Goal: Information Seeking & Learning: Learn about a topic

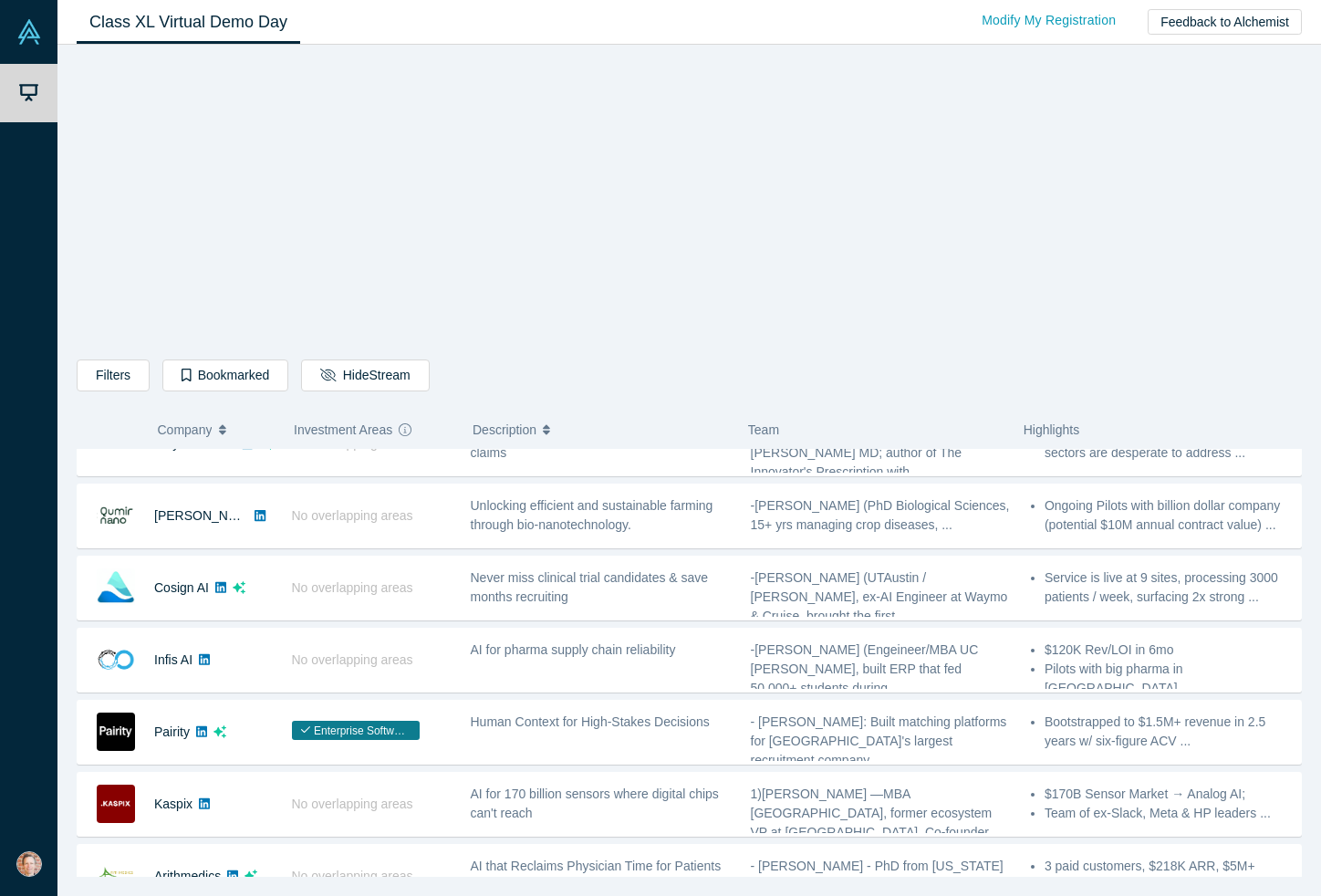
scroll to position [252, 0]
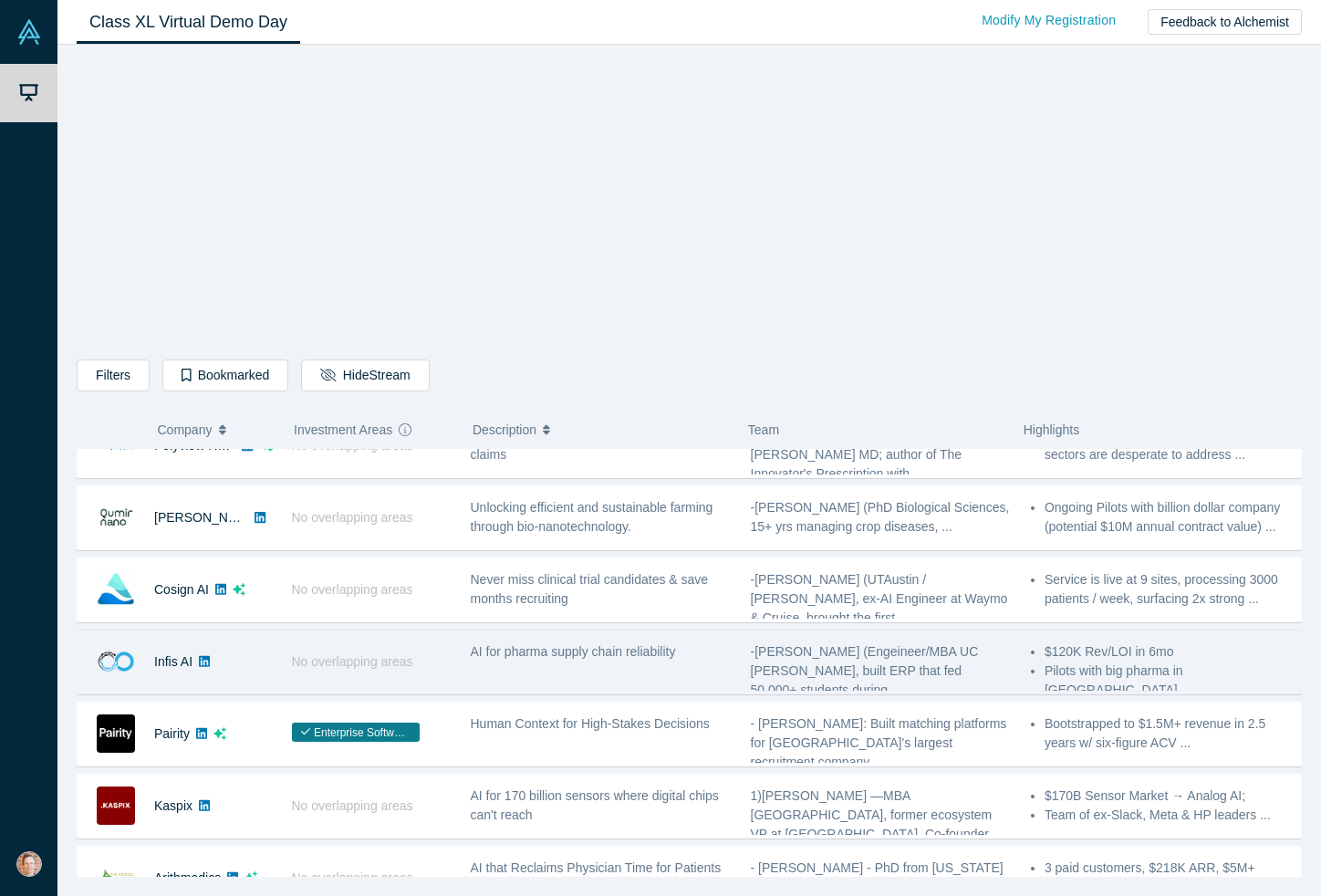
click at [119, 731] on img at bounding box center [116, 734] width 39 height 39
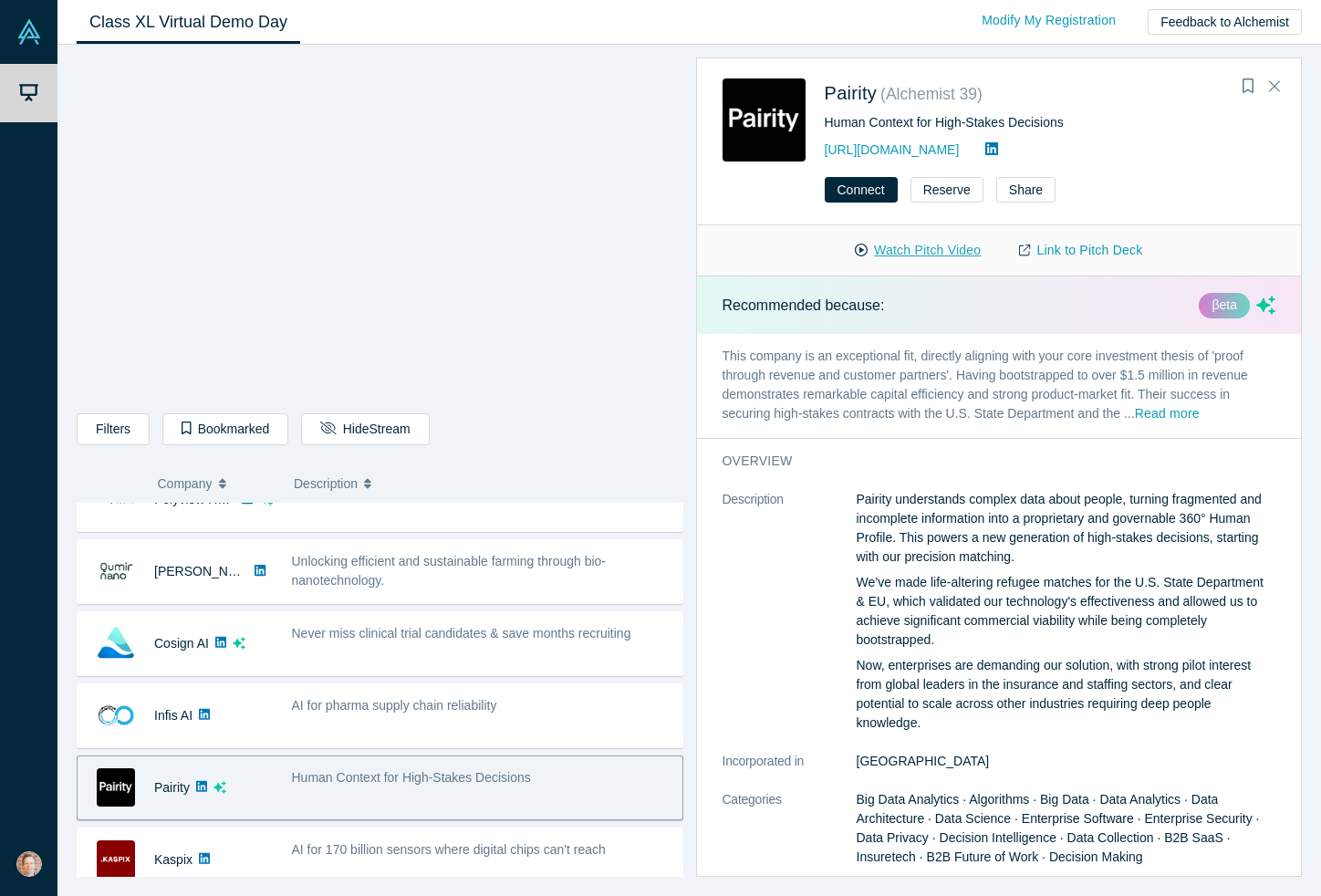
click at [879, 248] on button "Watch Pitch Video" at bounding box center [918, 250] width 164 height 32
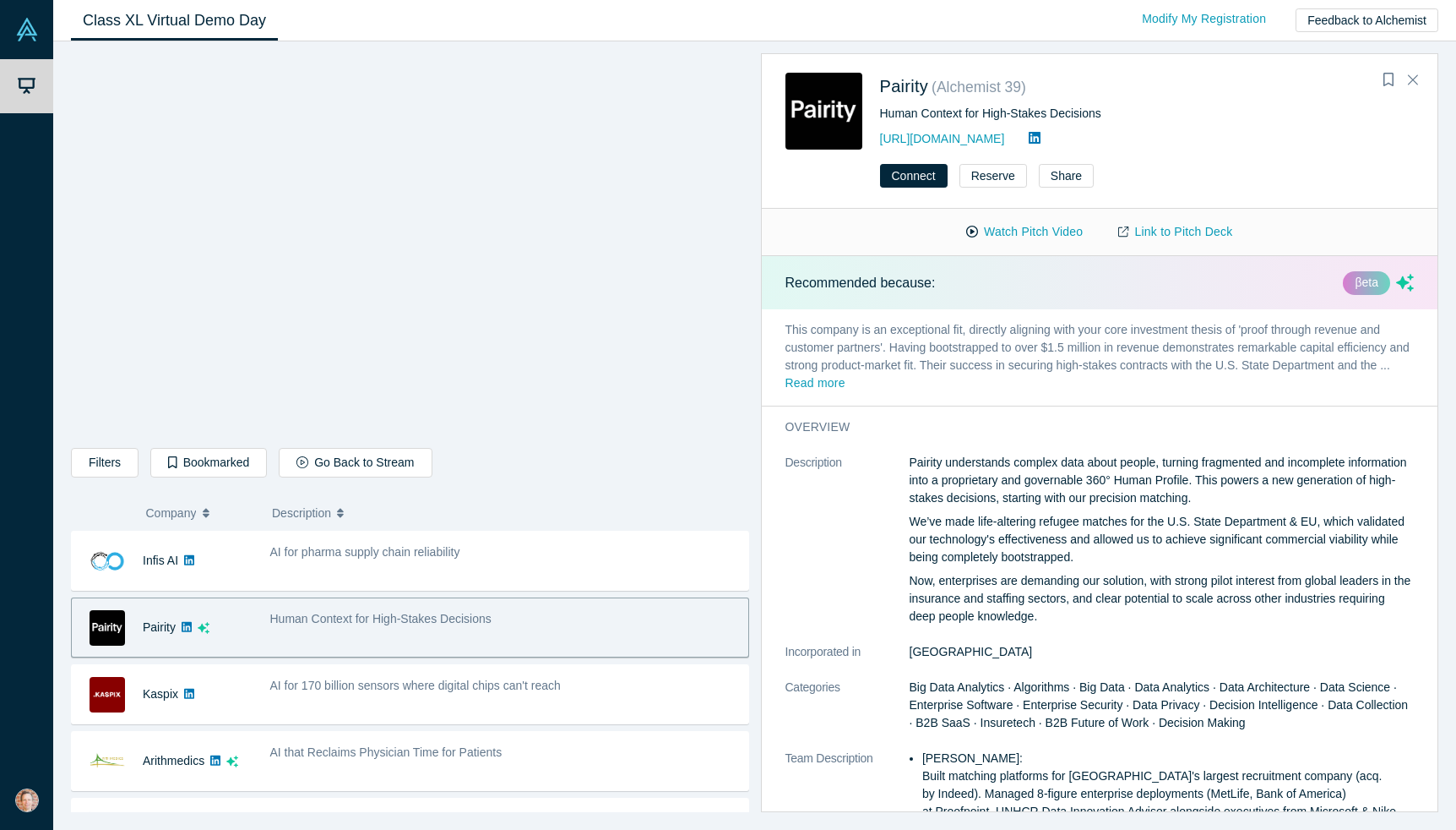
scroll to position [402, 0]
click at [1222, 78] on icon "Close" at bounding box center [1413, 80] width 10 height 10
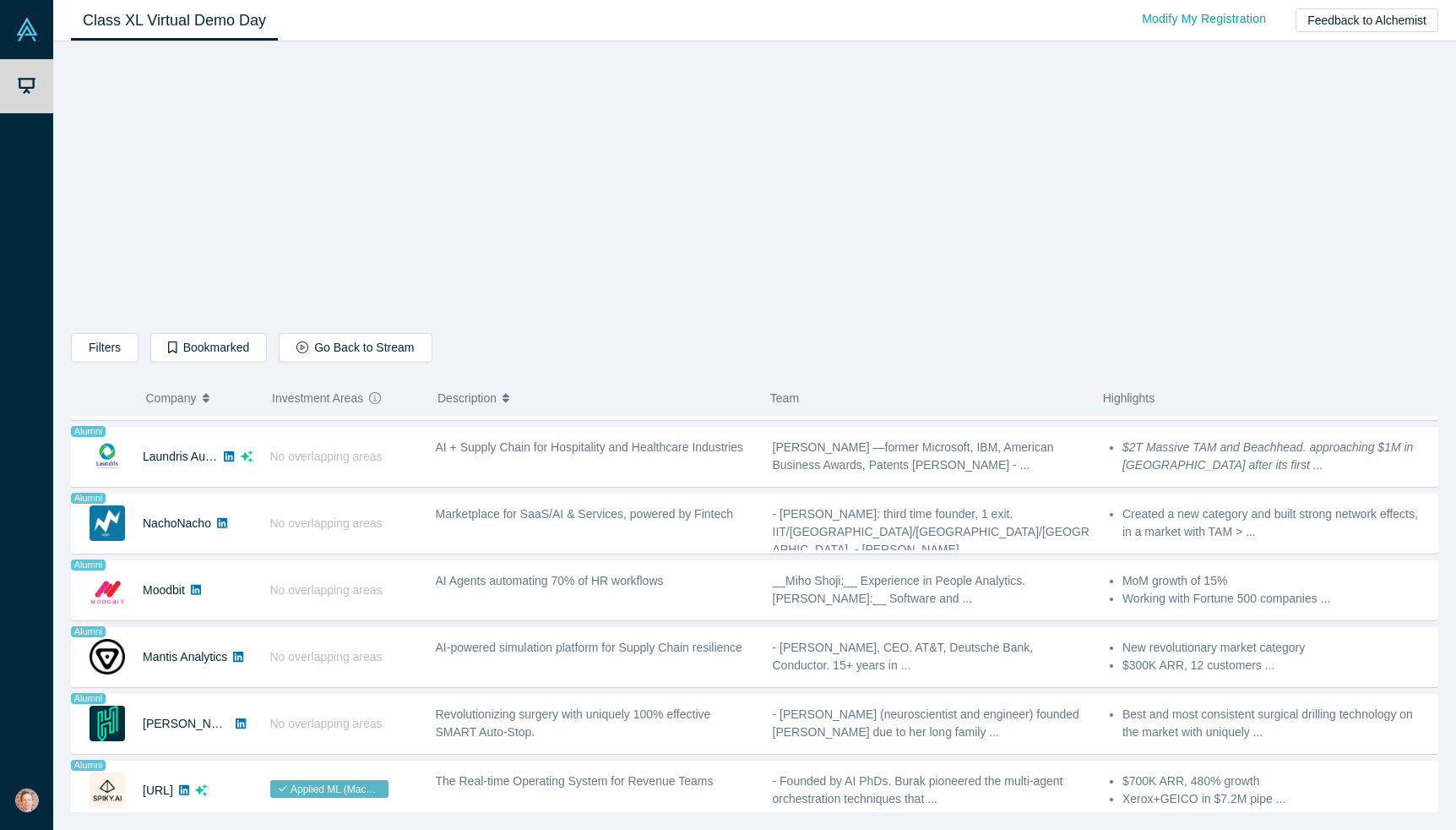
scroll to position [1206, 0]
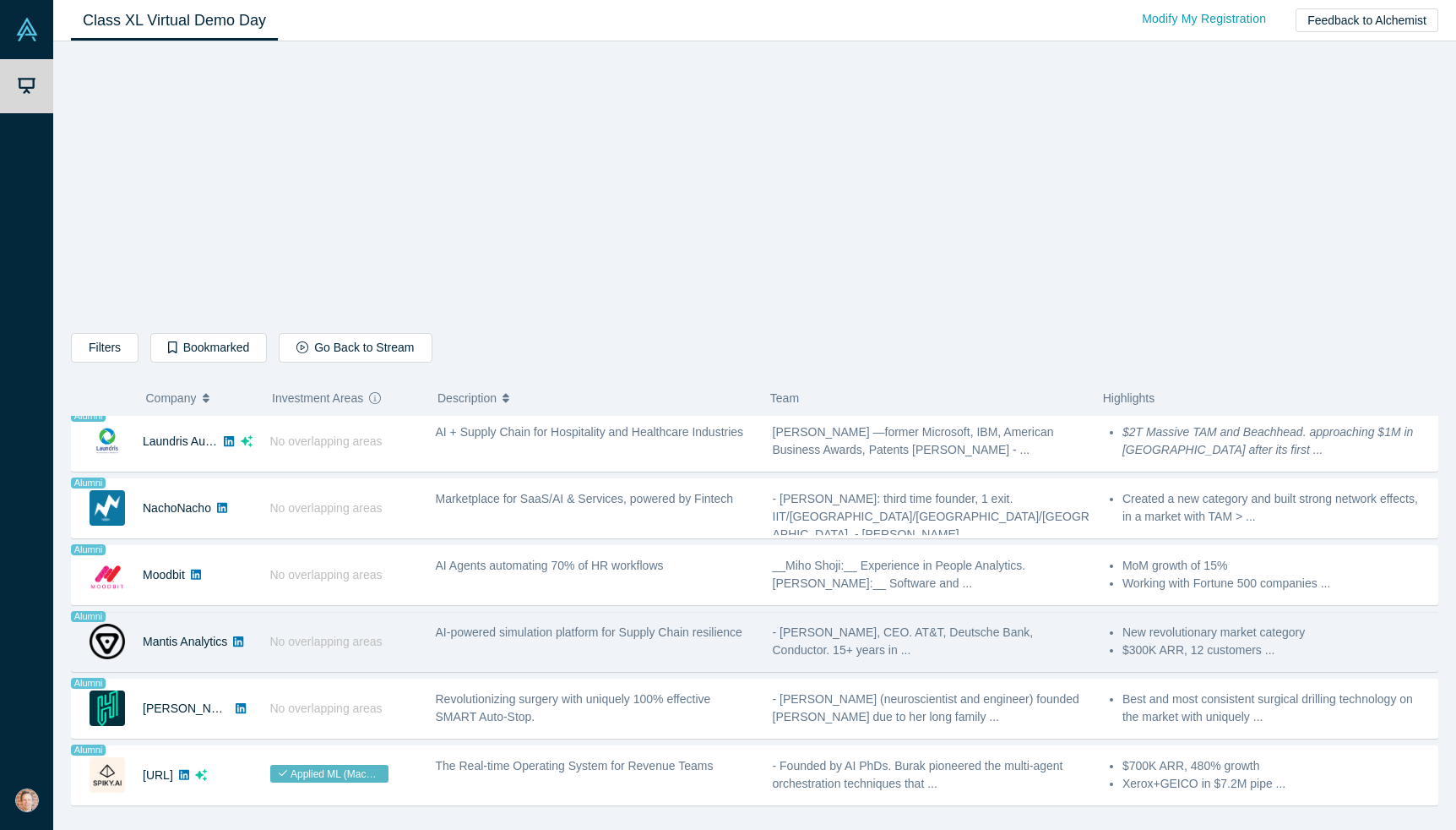
click at [124, 776] on img at bounding box center [108, 775] width 36 height 36
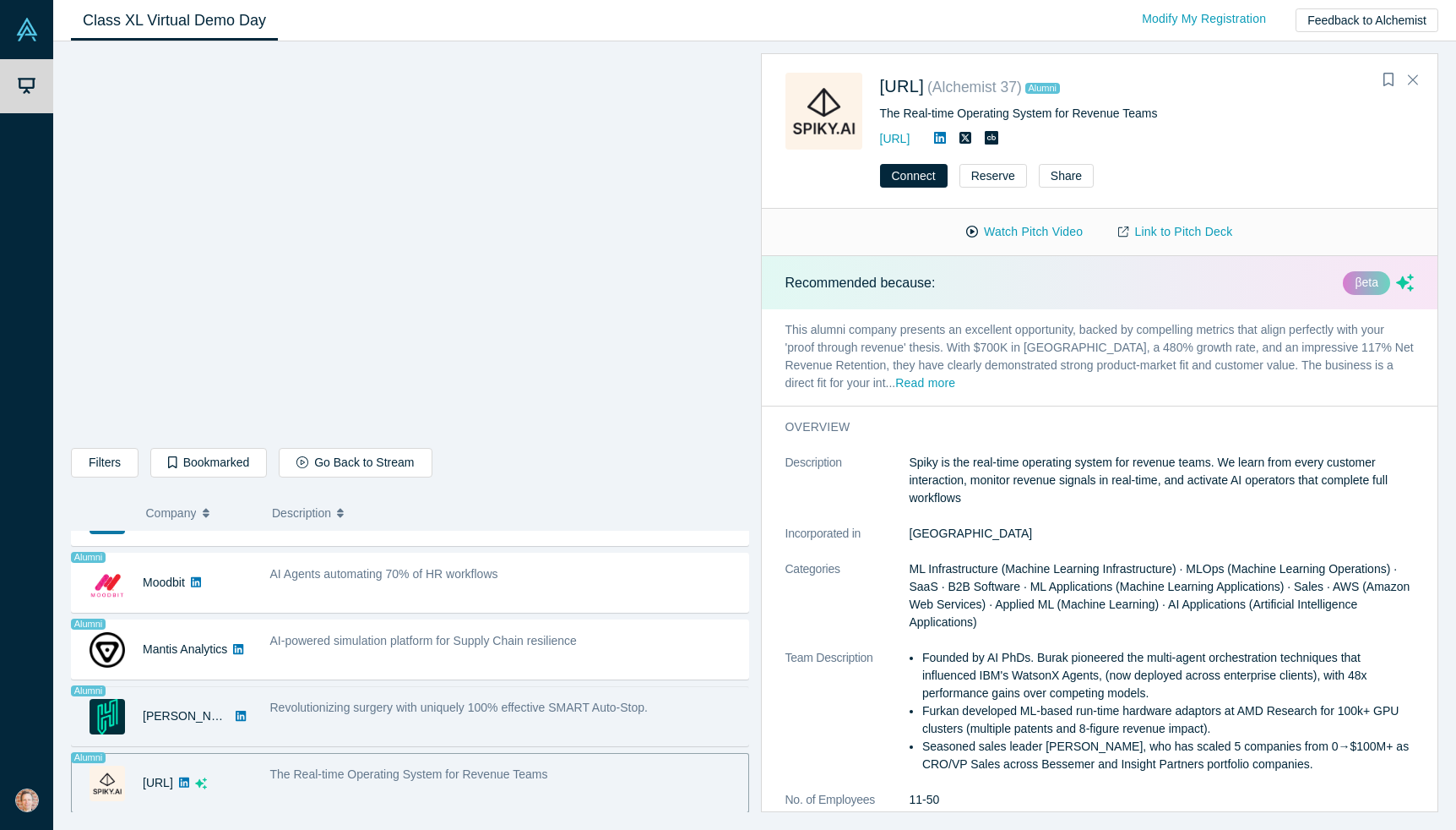
scroll to position [1314, 0]
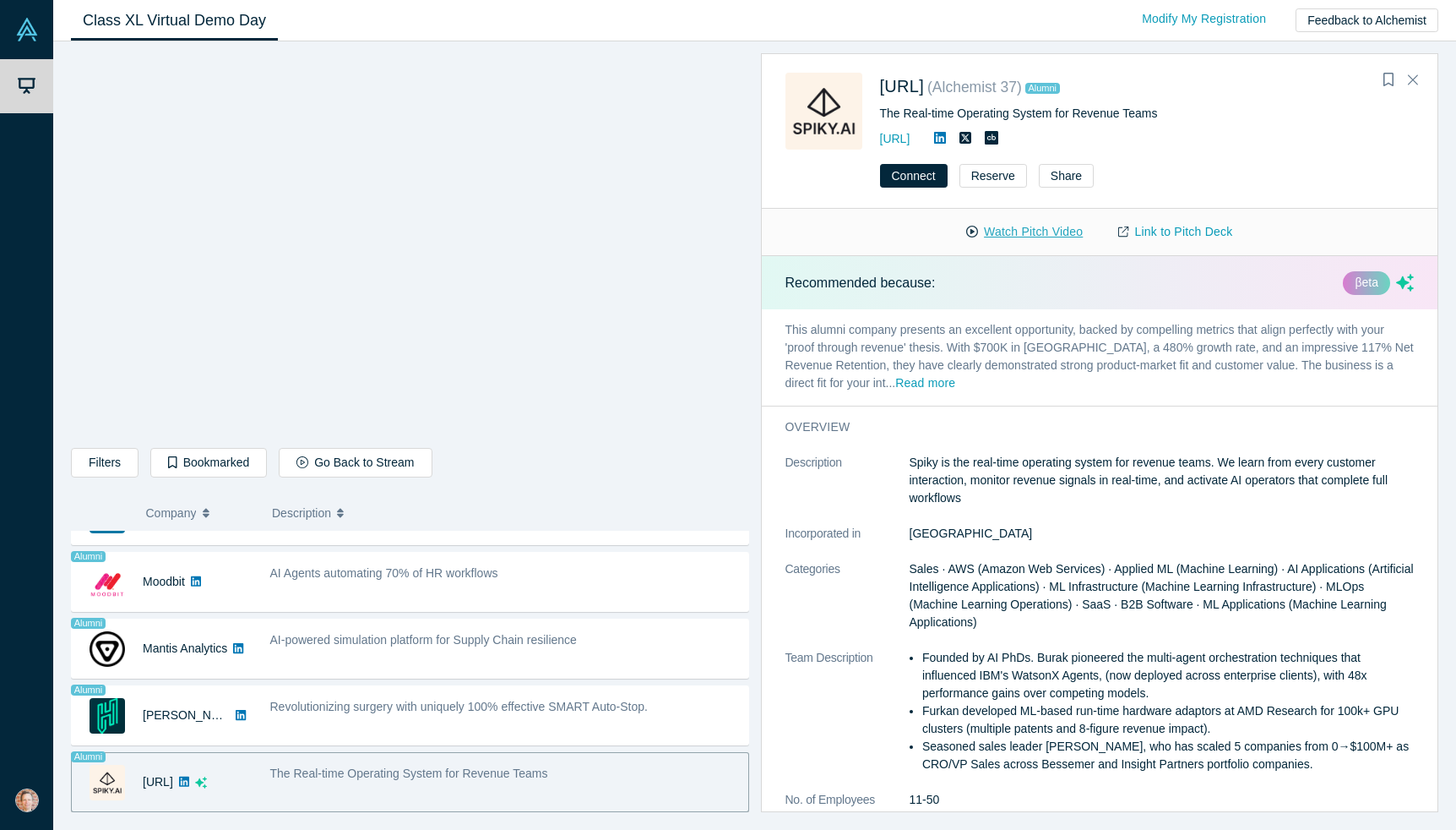
click at [1026, 233] on button "Watch Pitch Video" at bounding box center [1025, 231] width 152 height 30
